Goal: Task Accomplishment & Management: Use online tool/utility

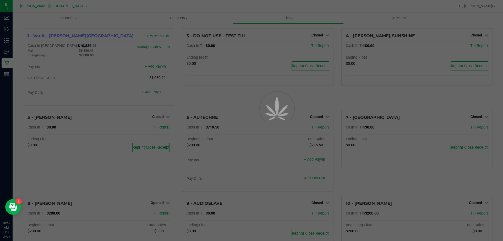
scroll to position [0, 0]
click at [0, 0] on p "Inventory" at bounding box center [0, 0] width 0 height 0
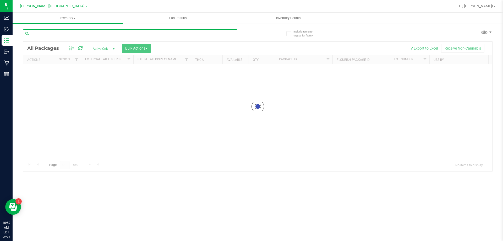
click at [67, 33] on input "text" at bounding box center [130, 33] width 214 height 8
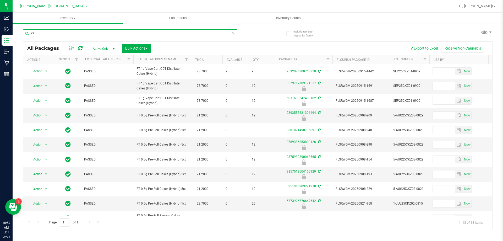
type input "c"
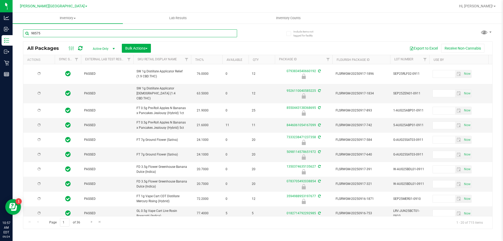
type input "985751"
type input "[DATE]"
type input "9857513604165929"
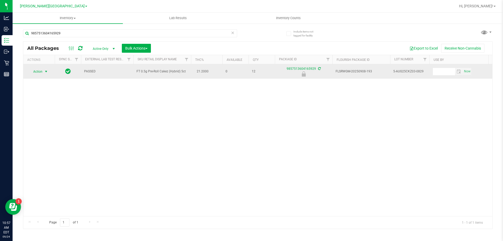
click at [44, 71] on span "select" at bounding box center [46, 71] width 4 height 4
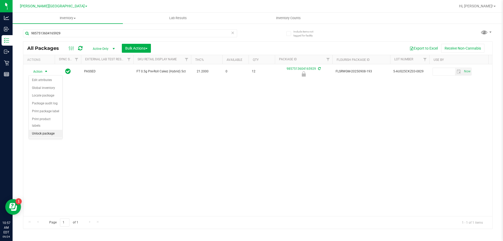
click at [37, 130] on li "Unlock package" at bounding box center [46, 134] width 34 height 8
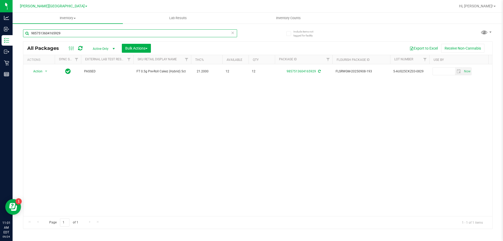
click at [81, 34] on input "9857513604165929" at bounding box center [130, 33] width 214 height 8
type input "9"
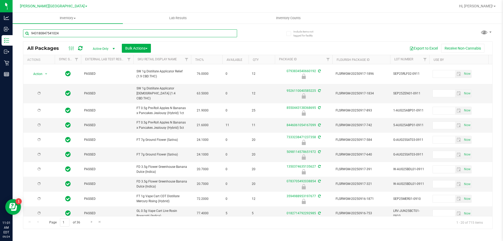
type input "9431808475410240"
type input "[DATE]"
type input "9431808475410240"
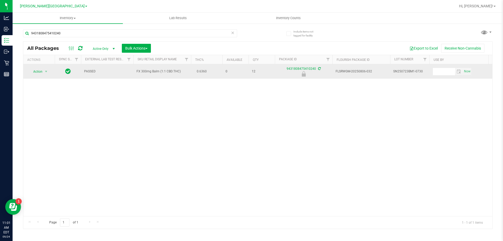
click at [39, 72] on span "Action" at bounding box center [36, 71] width 14 height 7
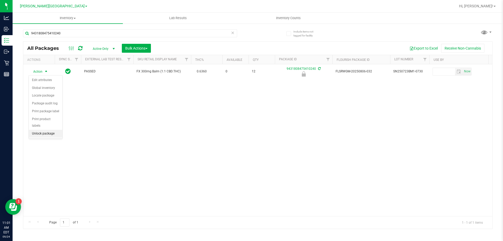
click at [41, 130] on li "Unlock package" at bounding box center [46, 134] width 34 height 8
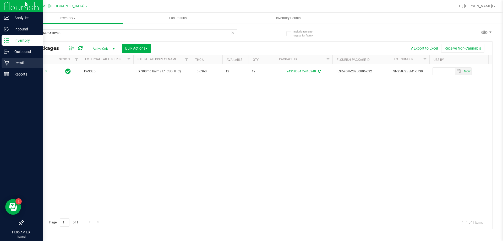
click at [13, 65] on p "Retail" at bounding box center [24, 63] width 31 height 6
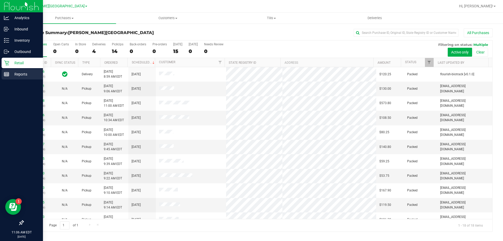
click at [25, 73] on p "Reports" at bounding box center [24, 74] width 31 height 6
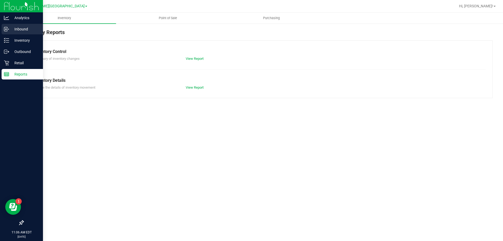
click at [23, 30] on p "Inbound" at bounding box center [24, 29] width 31 height 6
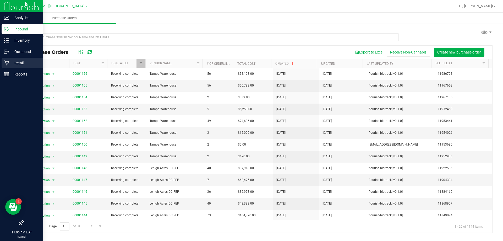
click at [23, 62] on p "Retail" at bounding box center [24, 63] width 31 height 6
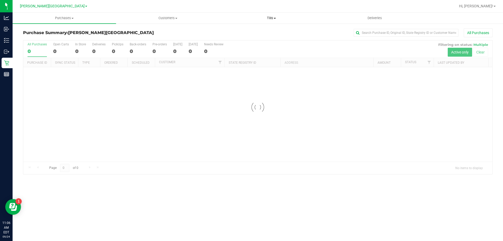
click at [269, 19] on span "Tills" at bounding box center [271, 18] width 103 height 5
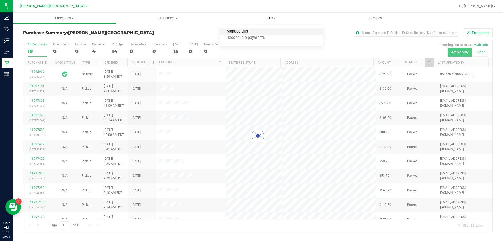
click at [240, 31] on span "Manage tills" at bounding box center [237, 31] width 35 height 4
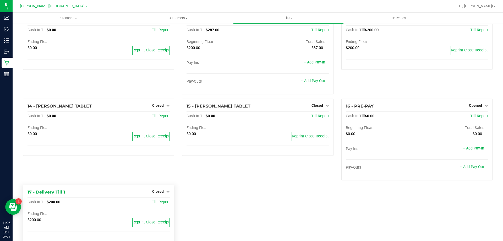
scroll to position [280, 0]
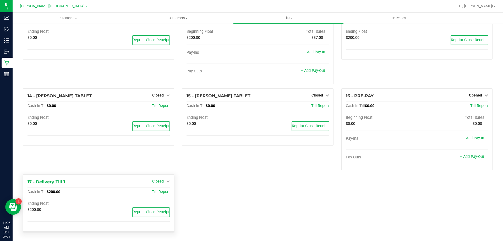
click at [161, 179] on span "Closed" at bounding box center [158, 181] width 12 height 4
click at [159, 191] on link "Open Till" at bounding box center [158, 192] width 14 height 4
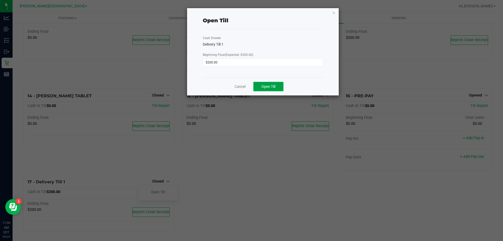
click at [265, 87] on span "Open Till" at bounding box center [269, 86] width 14 height 4
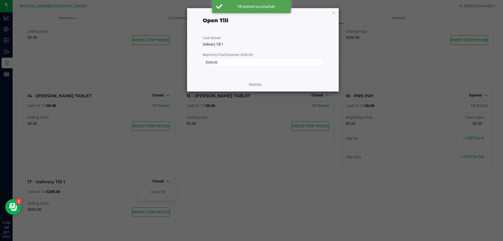
drag, startPoint x: 369, startPoint y: 112, endPoint x: 366, endPoint y: 107, distance: 5.6
drag, startPoint x: 366, startPoint y: 107, endPoint x: 333, endPoint y: 13, distance: 99.7
click at [333, 13] on icon "button" at bounding box center [334, 12] width 4 height 6
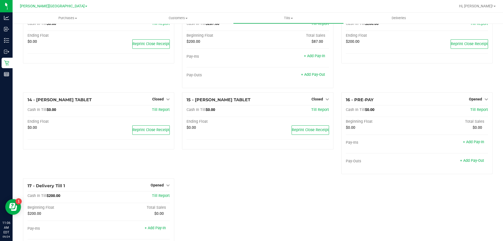
scroll to position [280, 0]
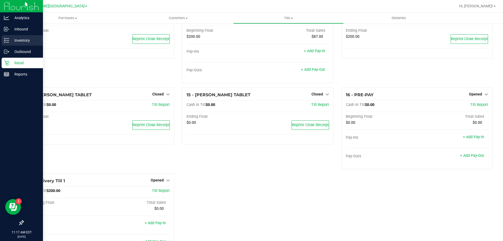
click at [7, 40] on line at bounding box center [7, 40] width 3 height 0
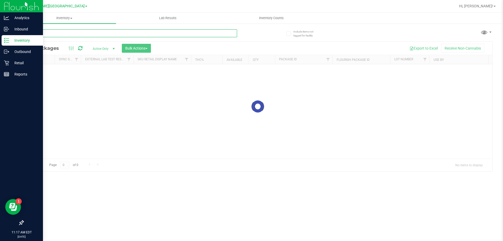
click at [58, 31] on input "text" at bounding box center [130, 33] width 214 height 8
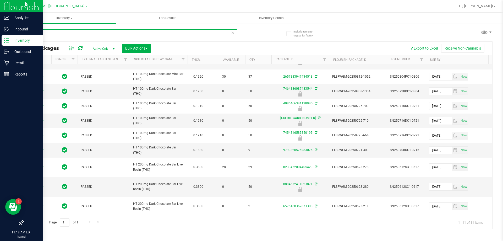
type input "d"
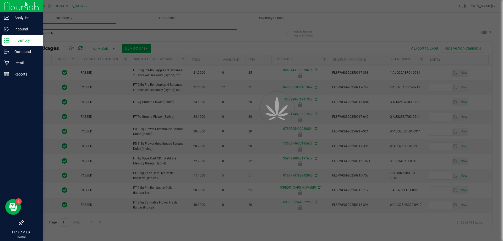
type input "SN250728DC1-0"
type input "[DATE]"
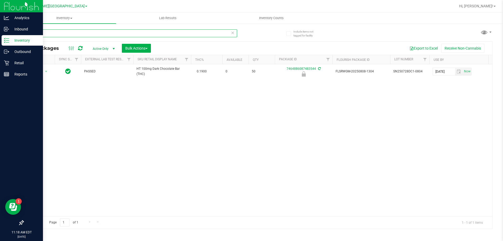
type input "S"
type input "7"
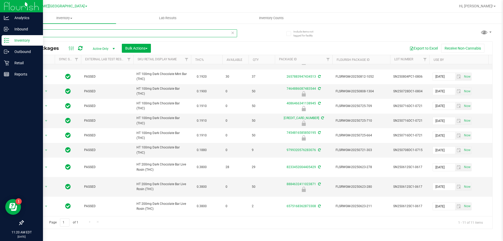
scroll to position [38, 0]
type input "d"
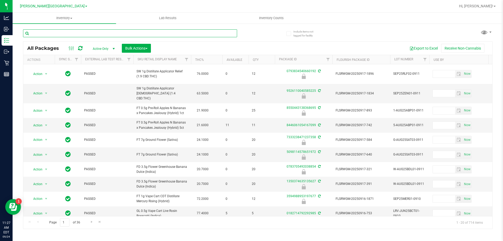
click at [56, 32] on input "text" at bounding box center [130, 33] width 214 height 8
type input "4086466341138945"
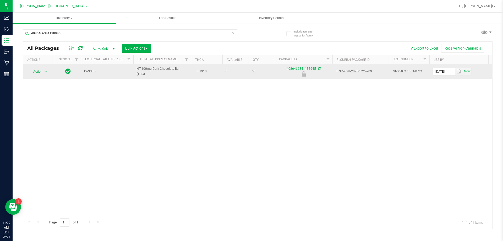
click at [37, 71] on span "Action" at bounding box center [36, 71] width 14 height 7
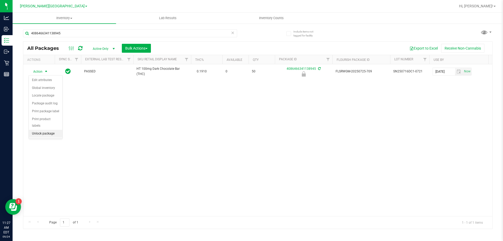
click at [43, 130] on li "Unlock package" at bounding box center [46, 134] width 34 height 8
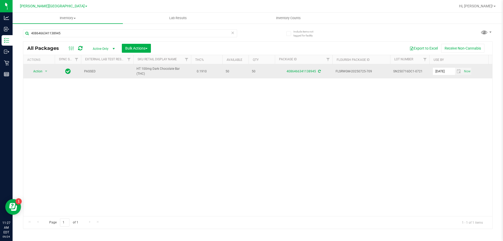
click at [38, 70] on span "Action" at bounding box center [36, 71] width 14 height 7
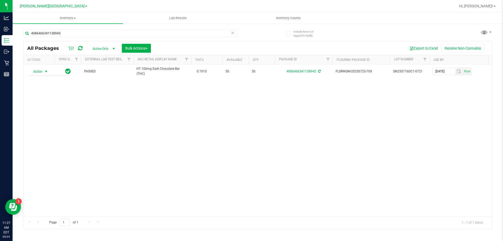
click at [86, 149] on div "Action Action Adjust qty Create package Edit attributes Global inventory Locate…" at bounding box center [257, 140] width 469 height 152
click at [70, 32] on input "4086466341138945" at bounding box center [130, 33] width 214 height 8
type input "4"
type input "dark"
